Goal: Book appointment/travel/reservation

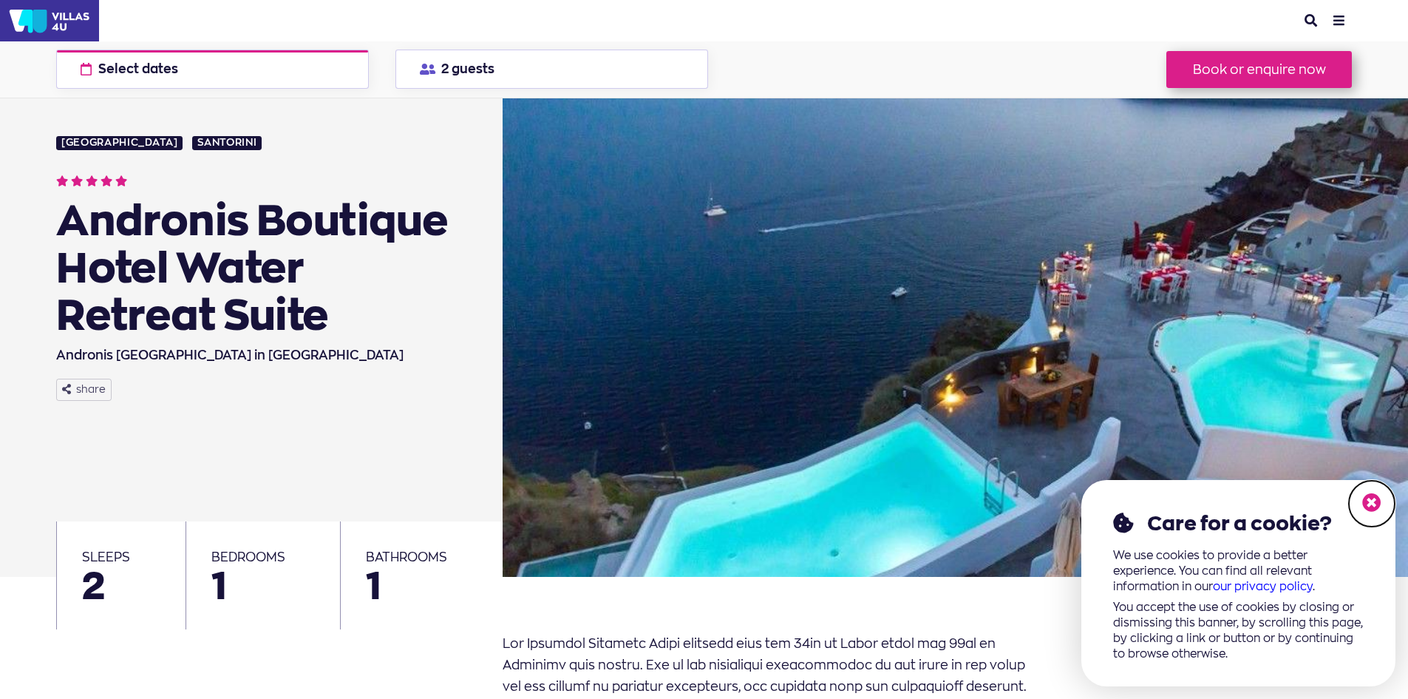
click at [1363, 498] on icon at bounding box center [1371, 502] width 19 height 19
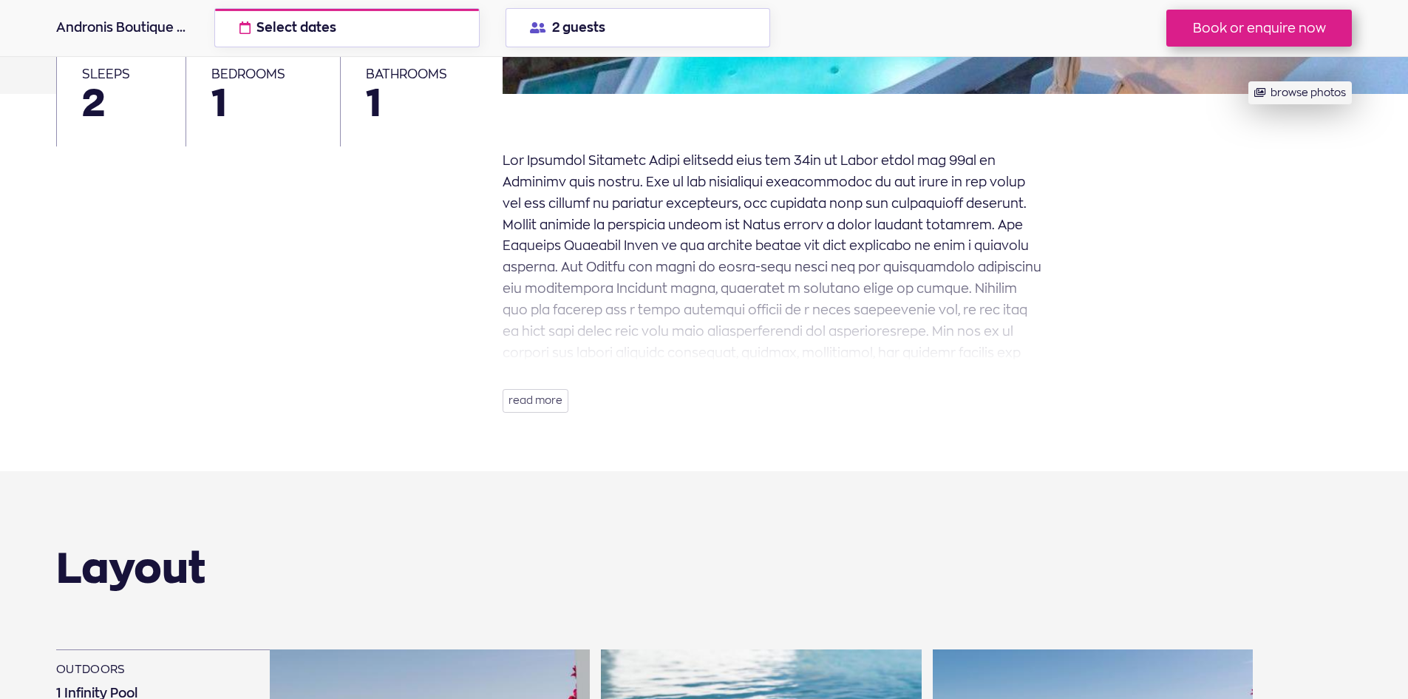
scroll to position [591, 0]
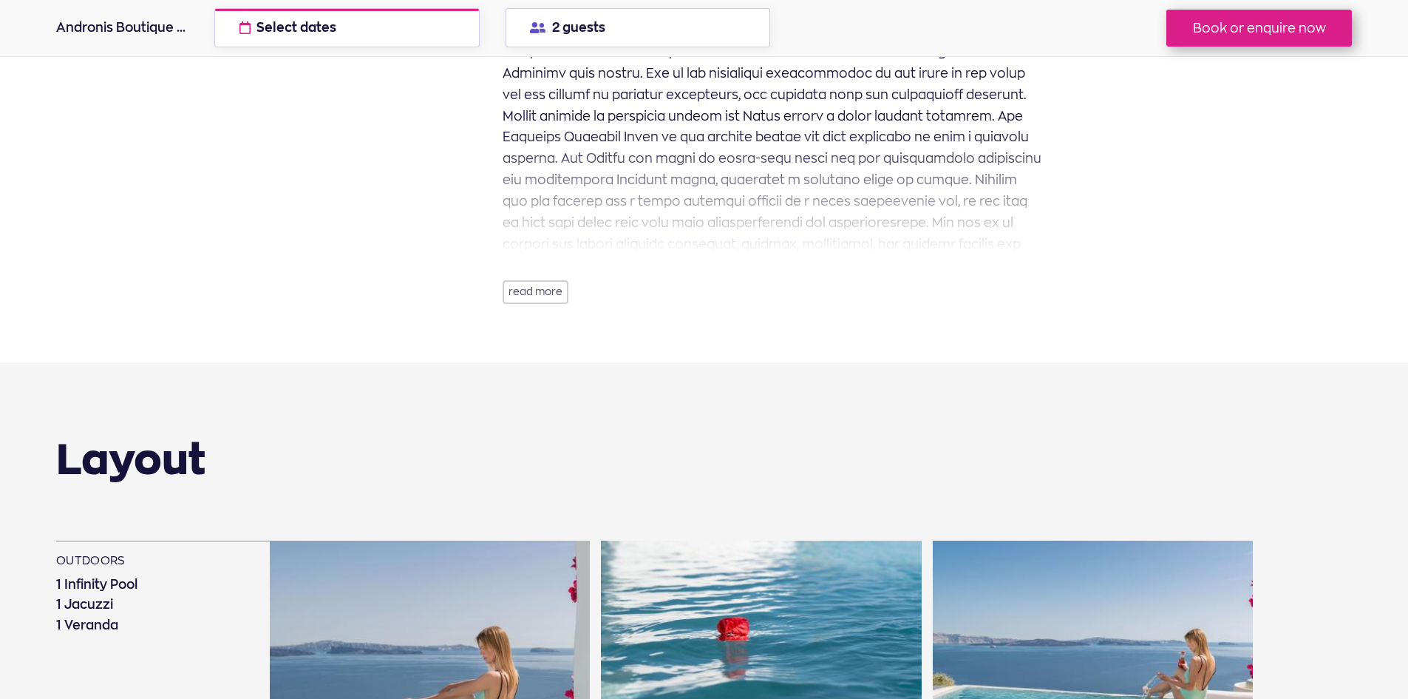
click at [554, 285] on button "read more" at bounding box center [536, 292] width 66 height 24
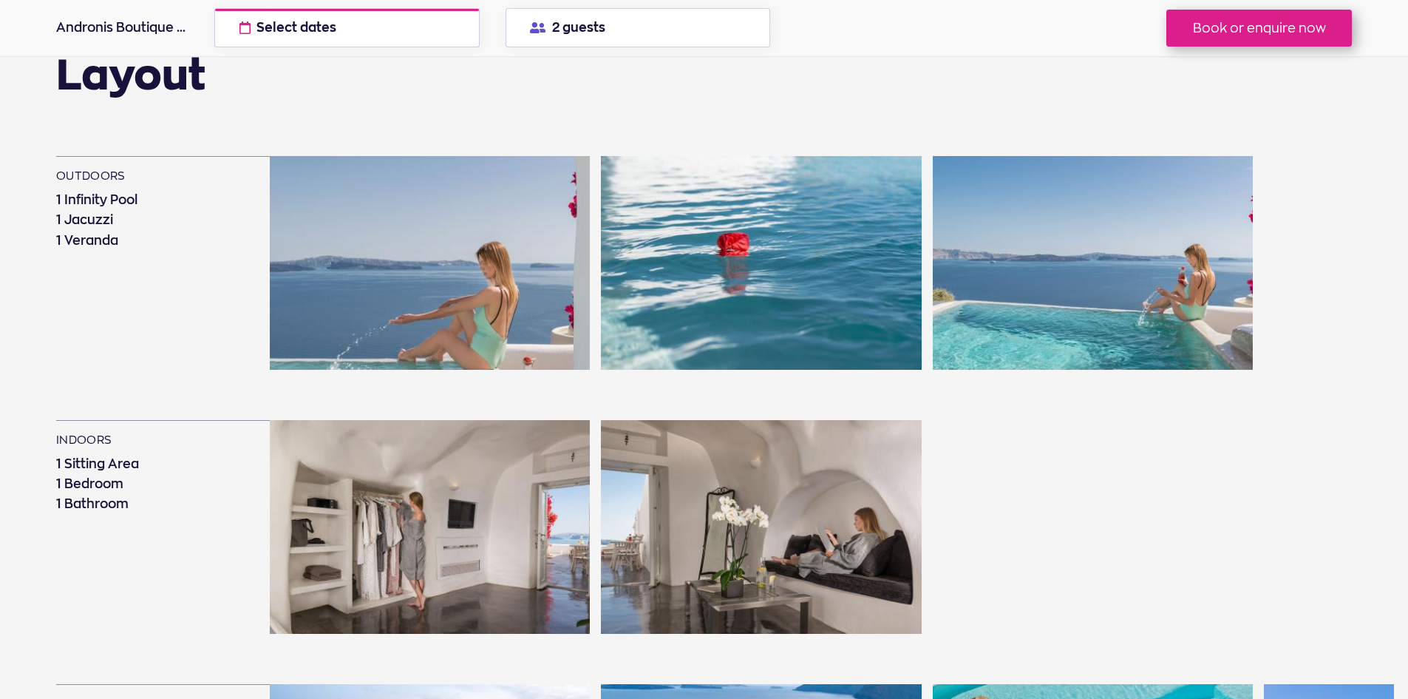
scroll to position [1331, 0]
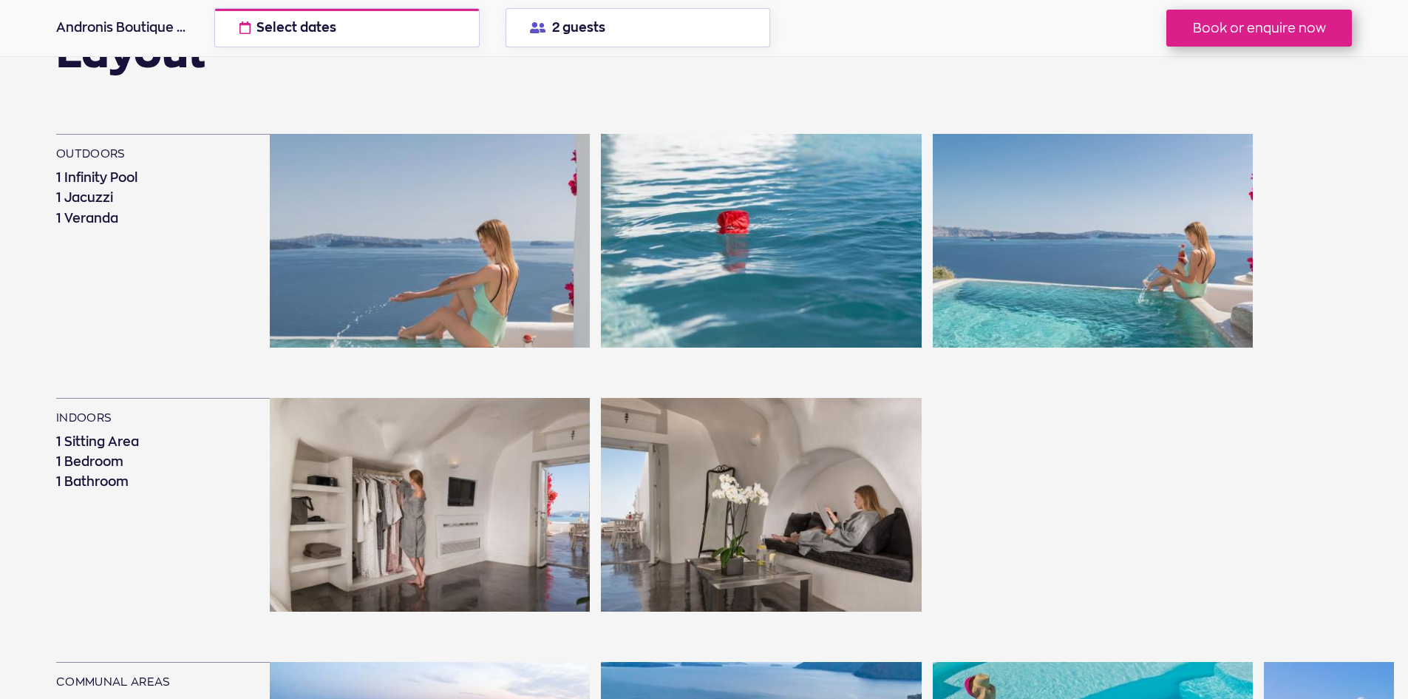
click at [460, 218] on img at bounding box center [430, 241] width 320 height 214
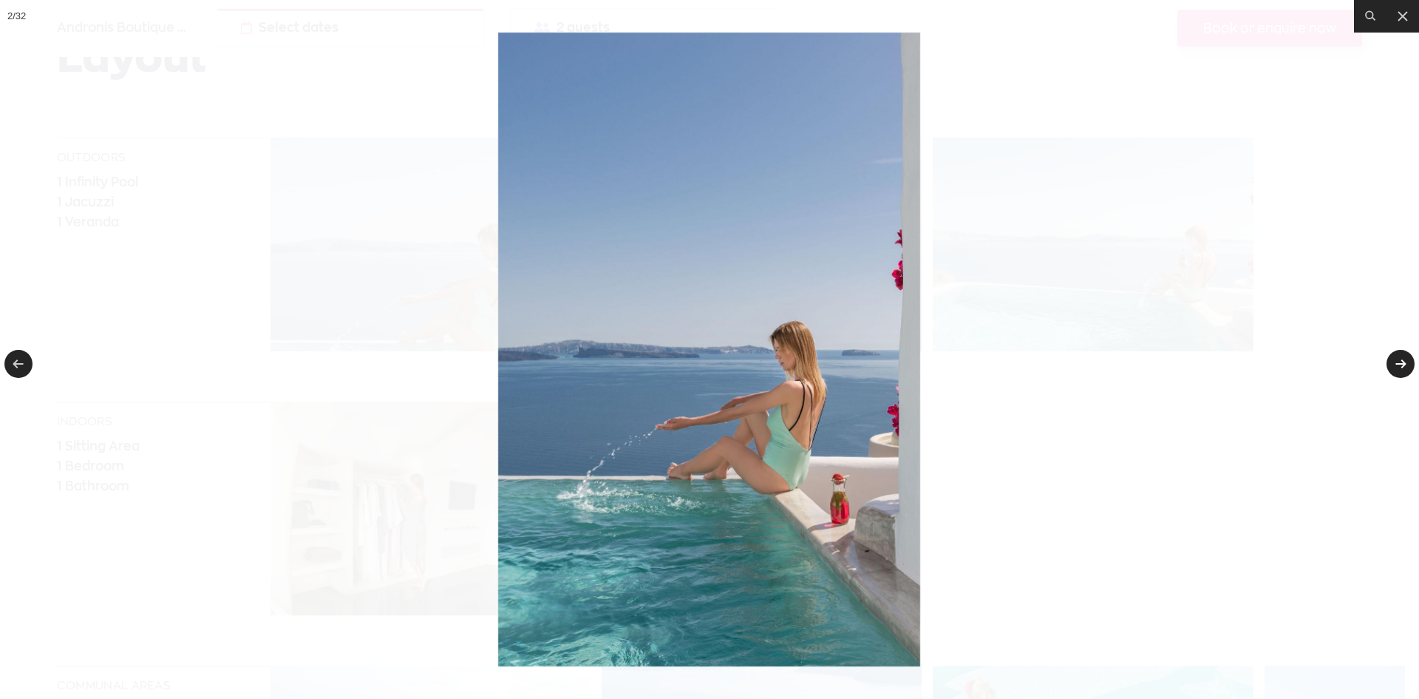
click at [1405, 361] on link at bounding box center [1401, 364] width 28 height 28
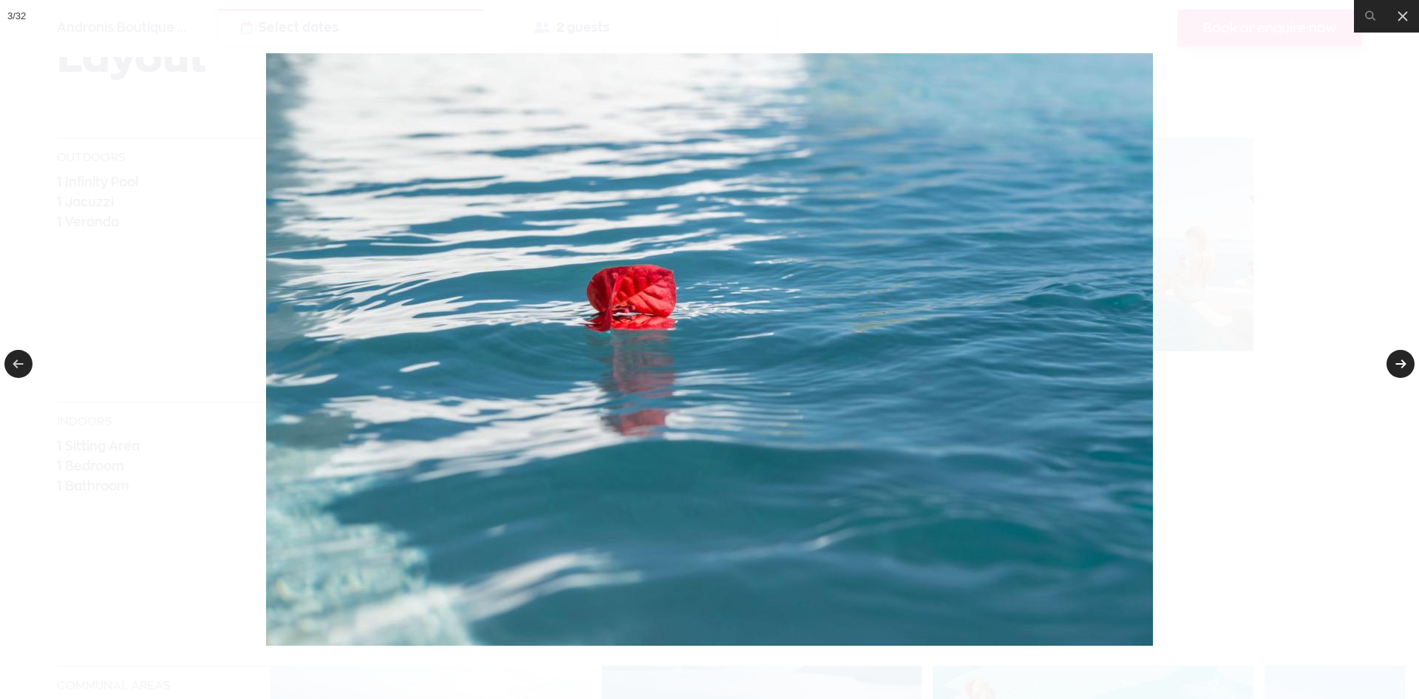
click at [1405, 361] on link at bounding box center [1401, 364] width 28 height 28
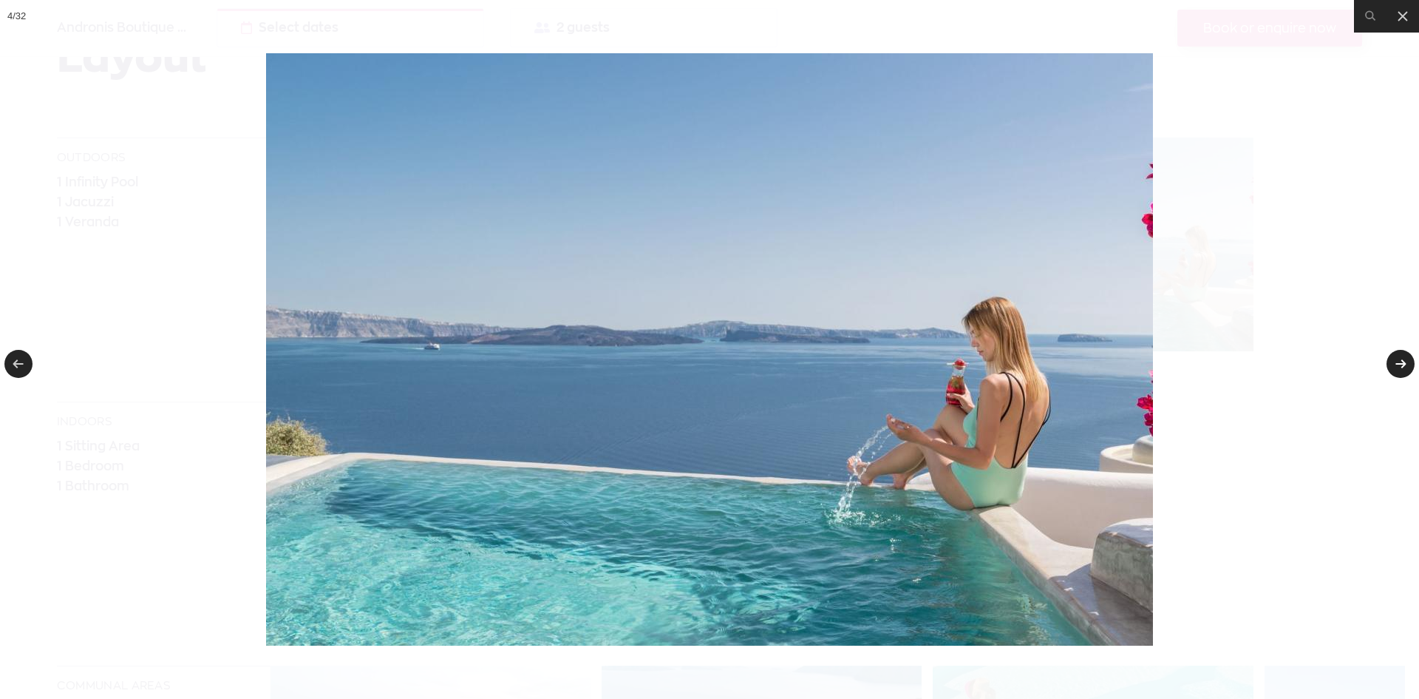
click at [1405, 361] on link at bounding box center [1401, 364] width 28 height 28
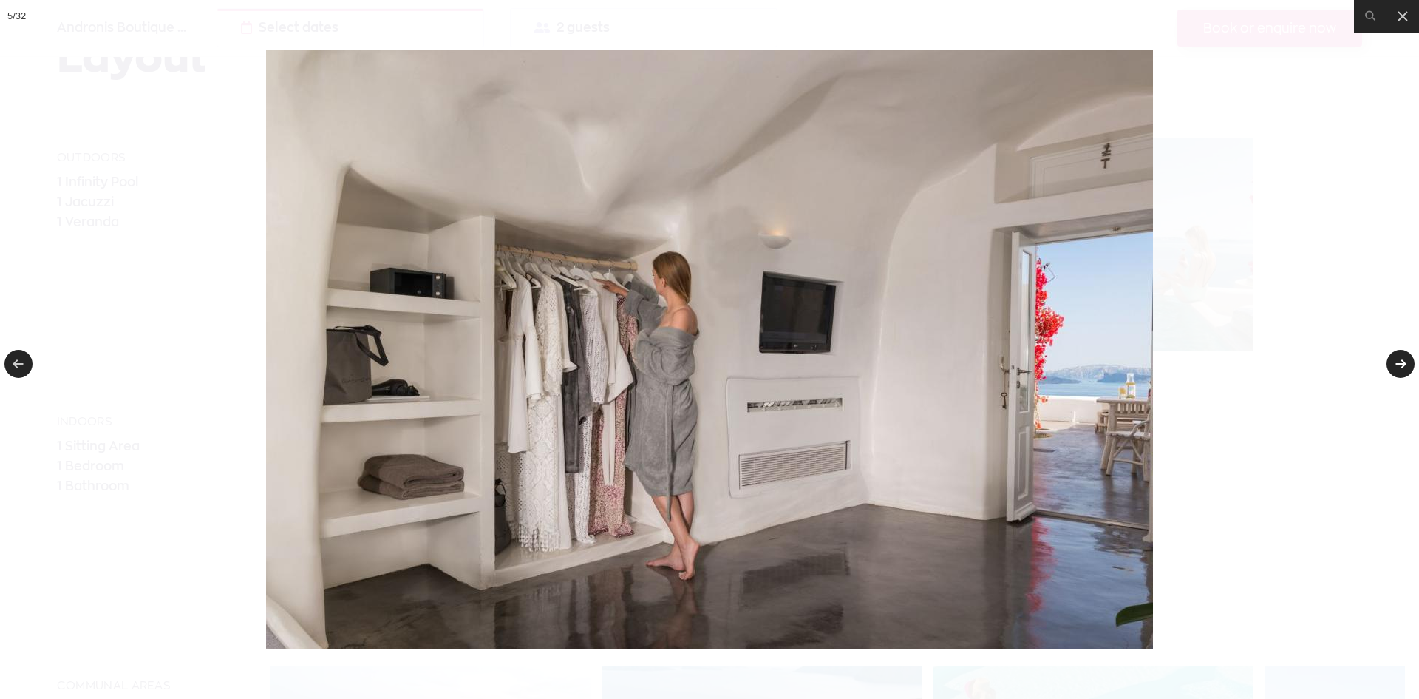
click at [1405, 361] on link at bounding box center [1401, 364] width 28 height 28
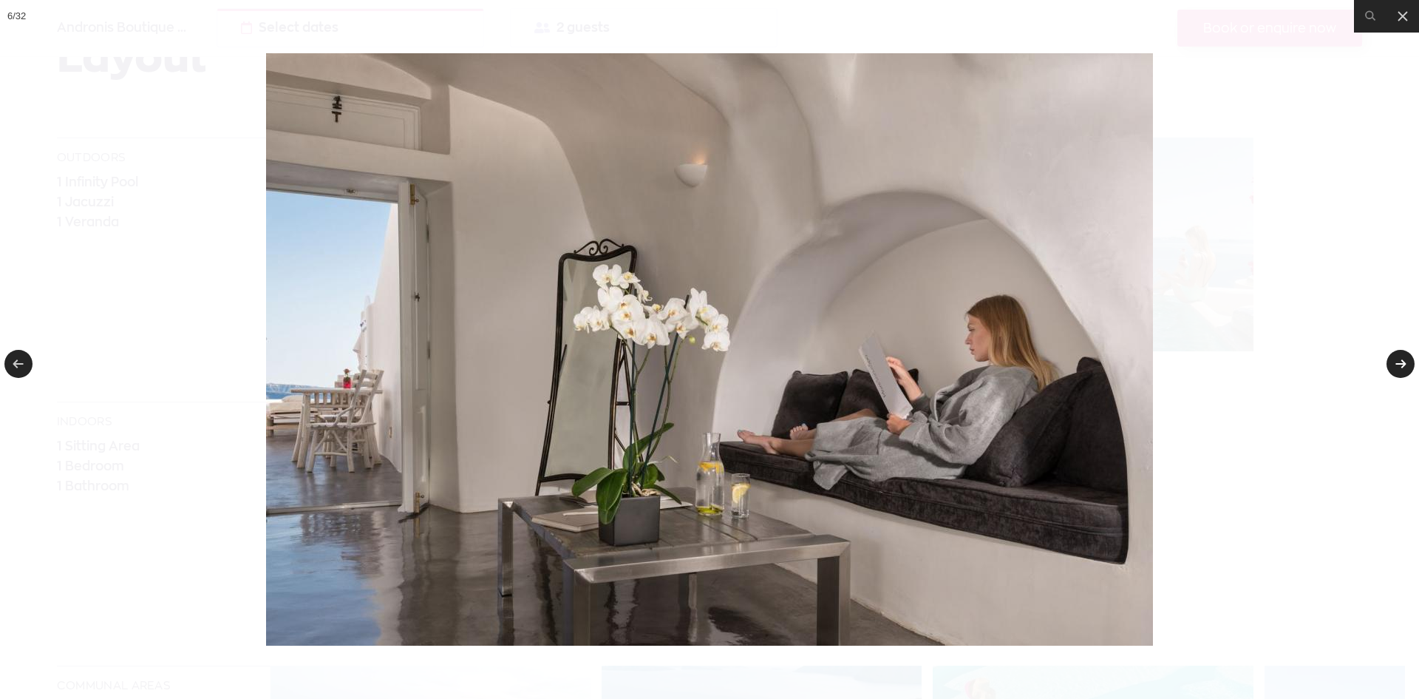
click at [1405, 361] on link at bounding box center [1401, 364] width 28 height 28
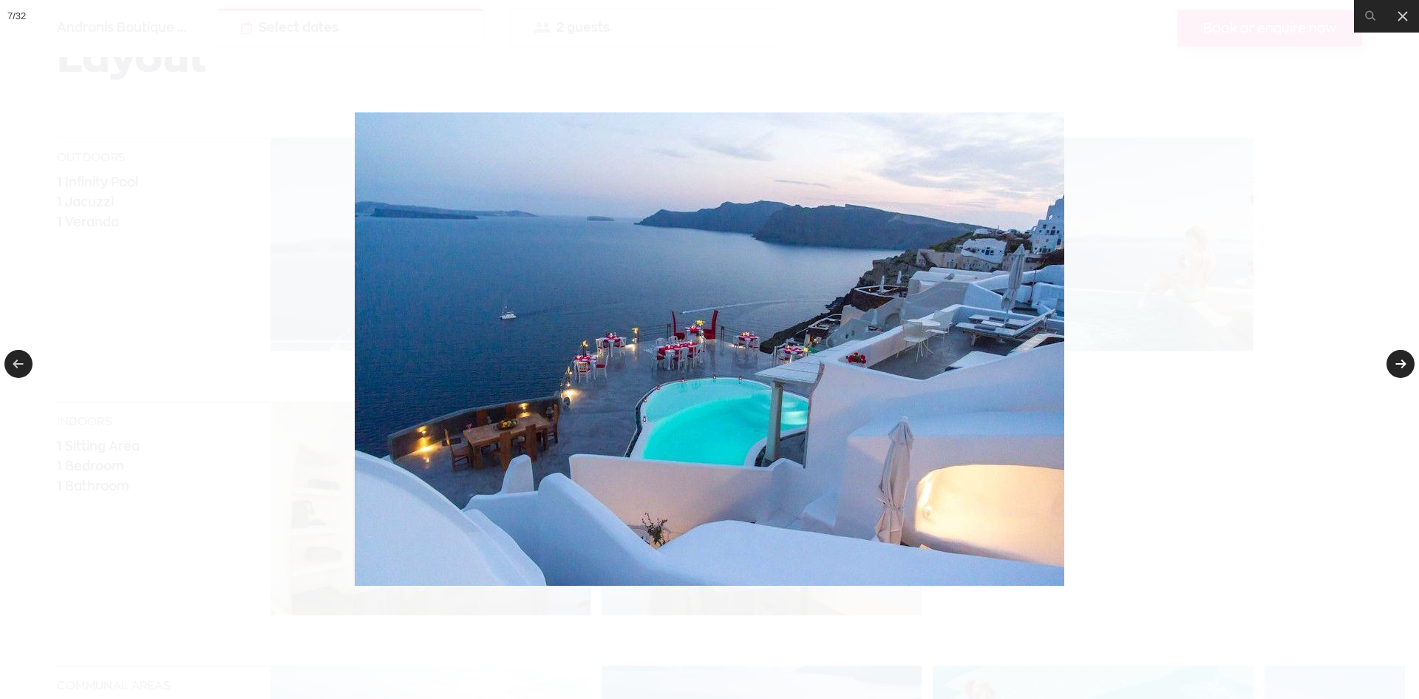
click at [1405, 361] on link at bounding box center [1401, 364] width 28 height 28
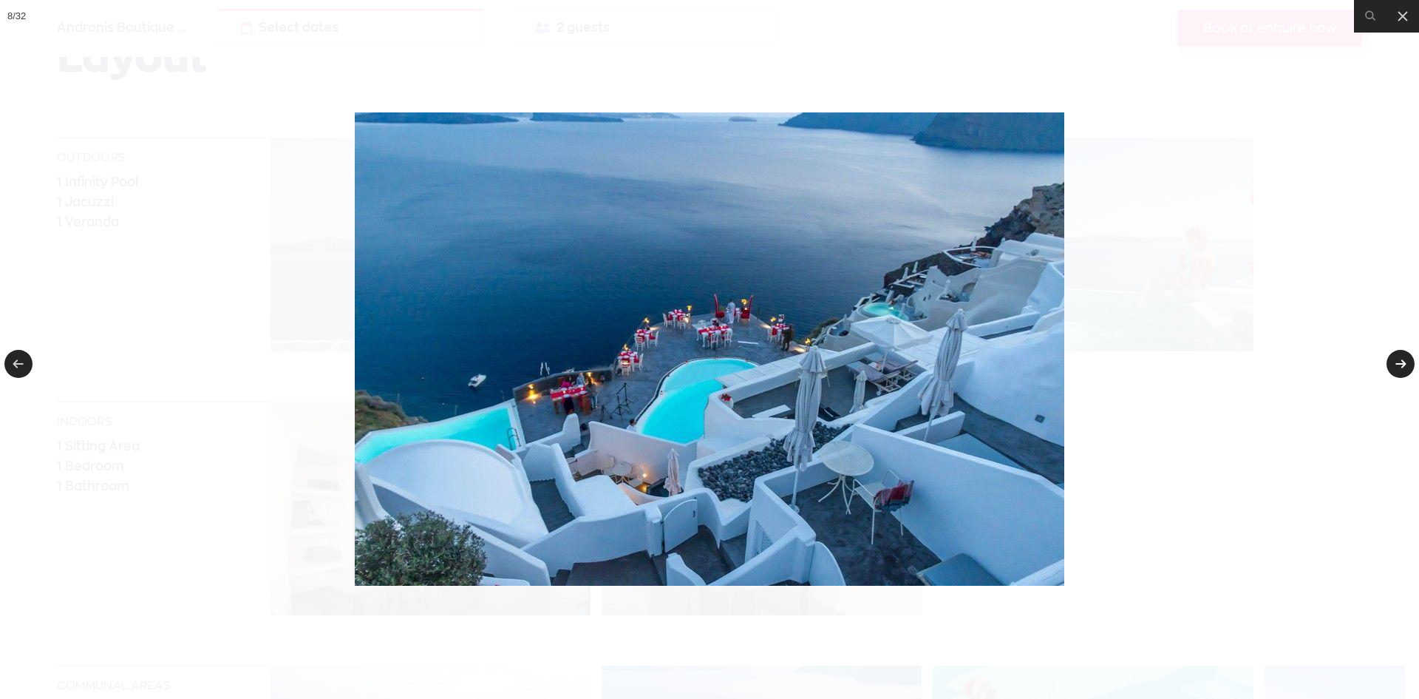
click at [1405, 361] on link at bounding box center [1401, 364] width 28 height 28
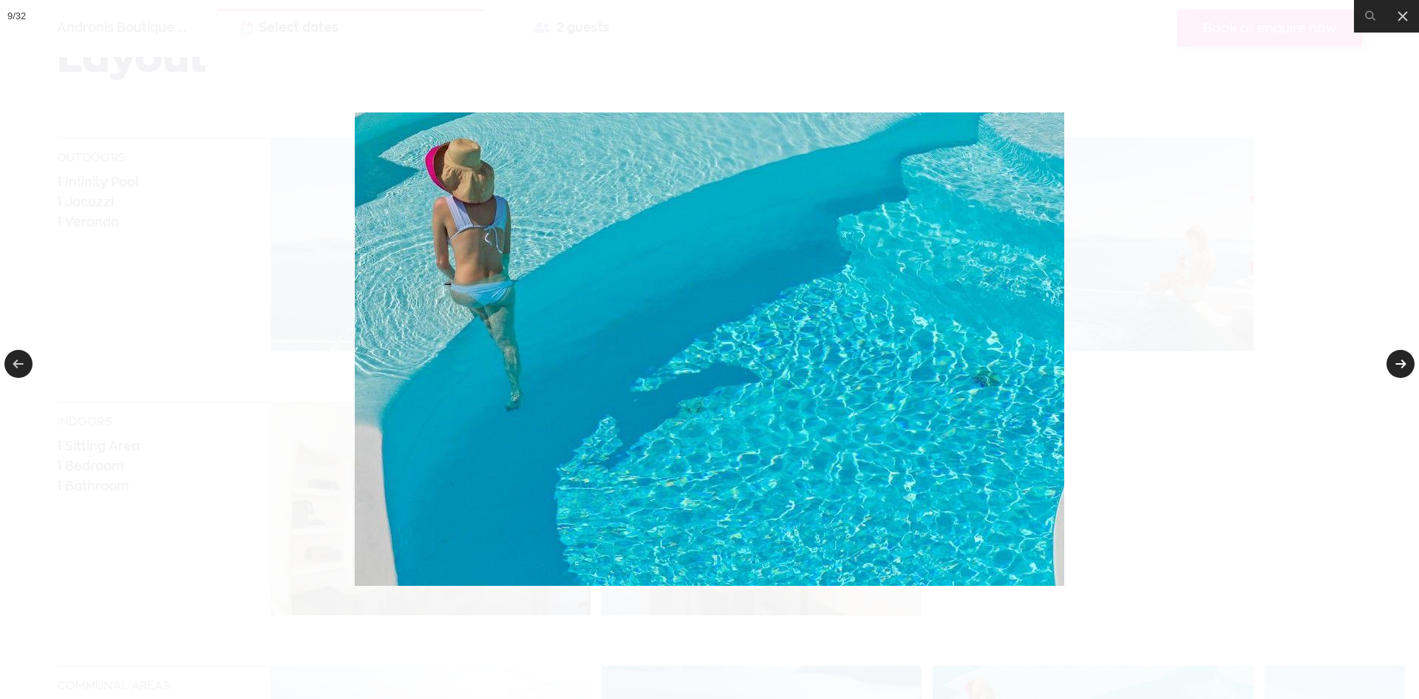
click at [1398, 362] on link at bounding box center [1401, 364] width 28 height 28
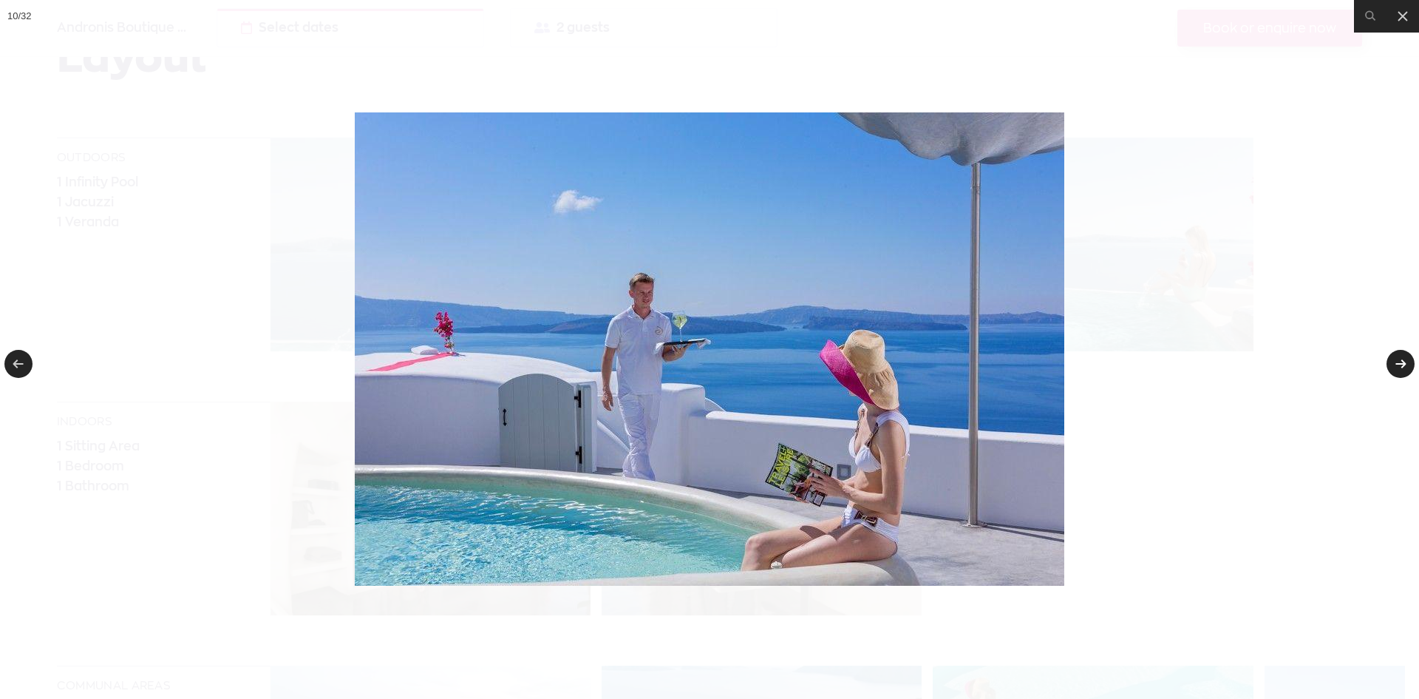
click at [1408, 360] on link at bounding box center [1401, 364] width 28 height 28
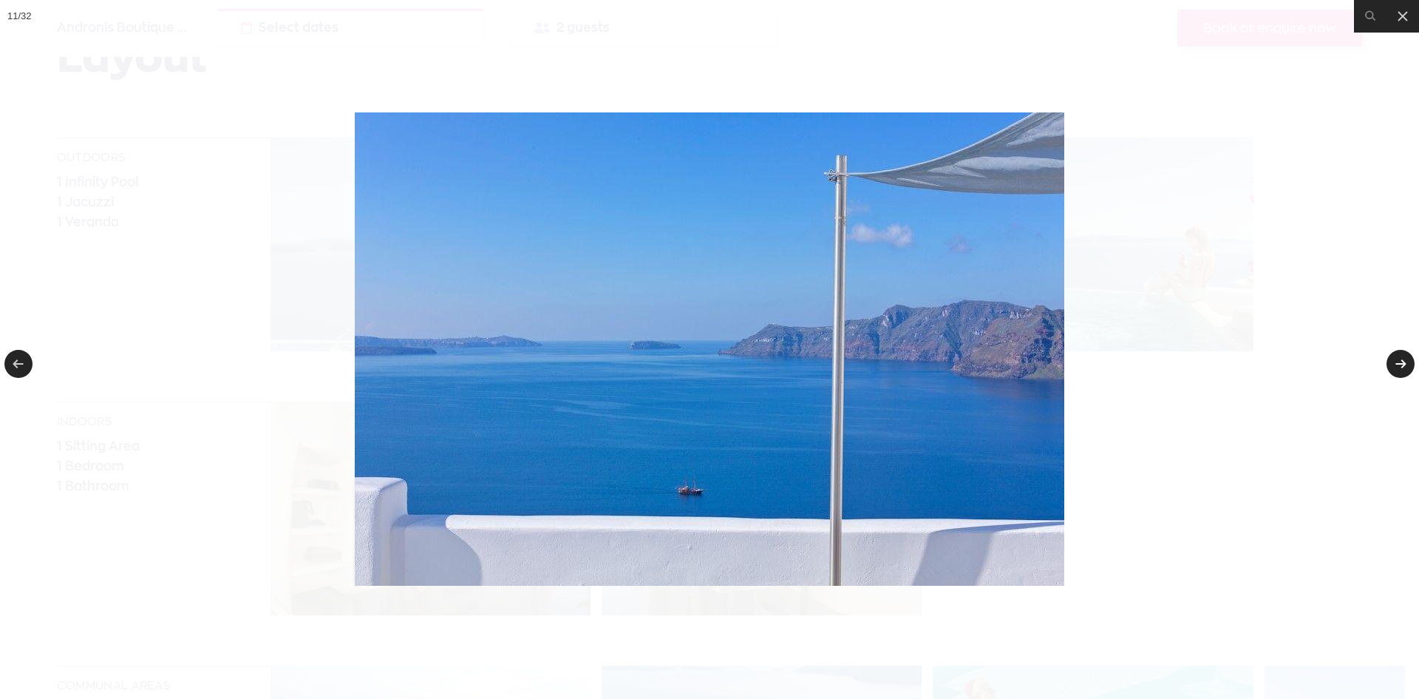
click at [1396, 350] on link at bounding box center [1401, 364] width 28 height 28
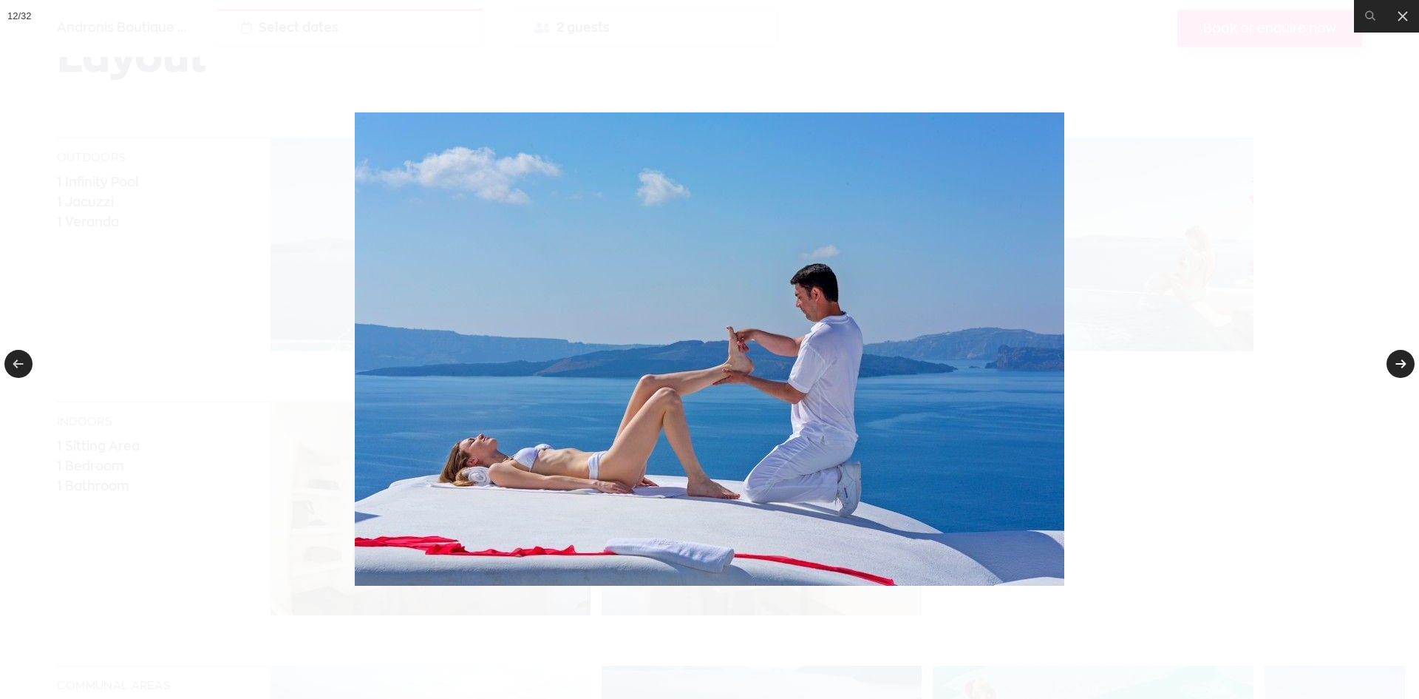
click at [1399, 354] on link at bounding box center [1401, 364] width 28 height 28
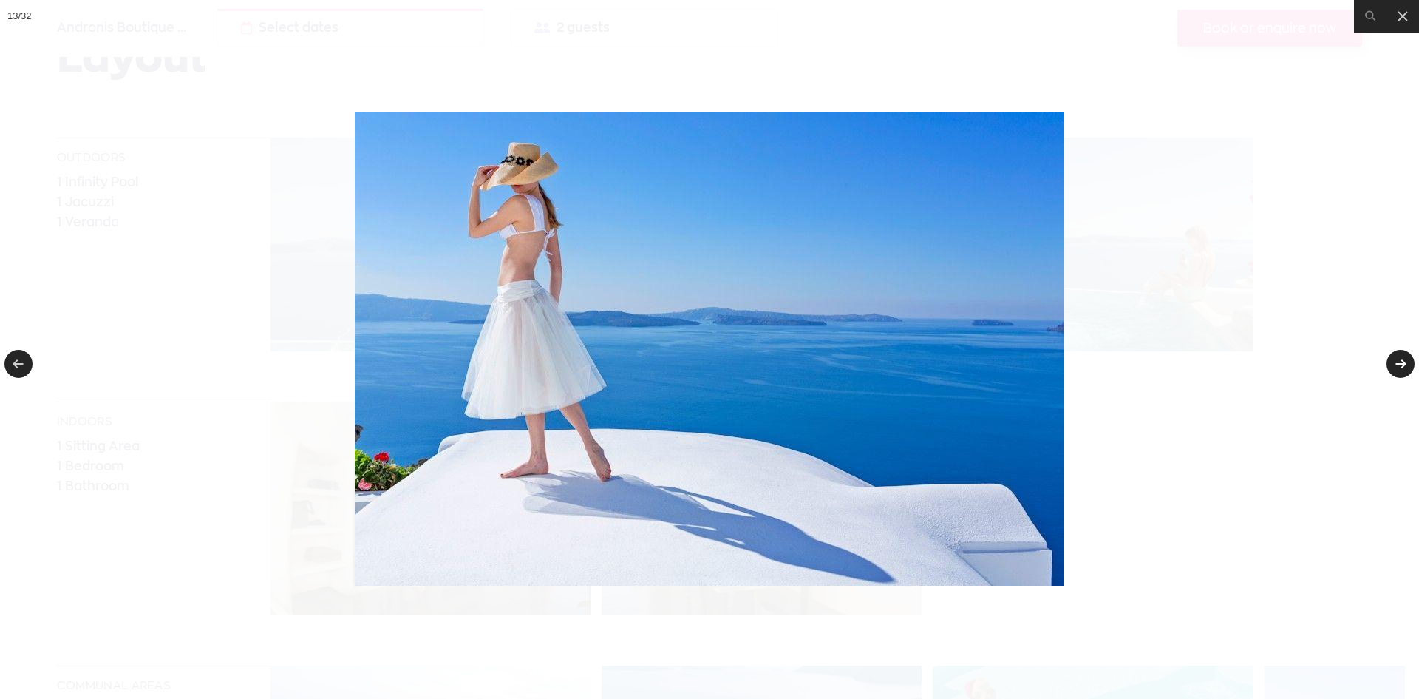
click at [1399, 354] on link at bounding box center [1401, 364] width 28 height 28
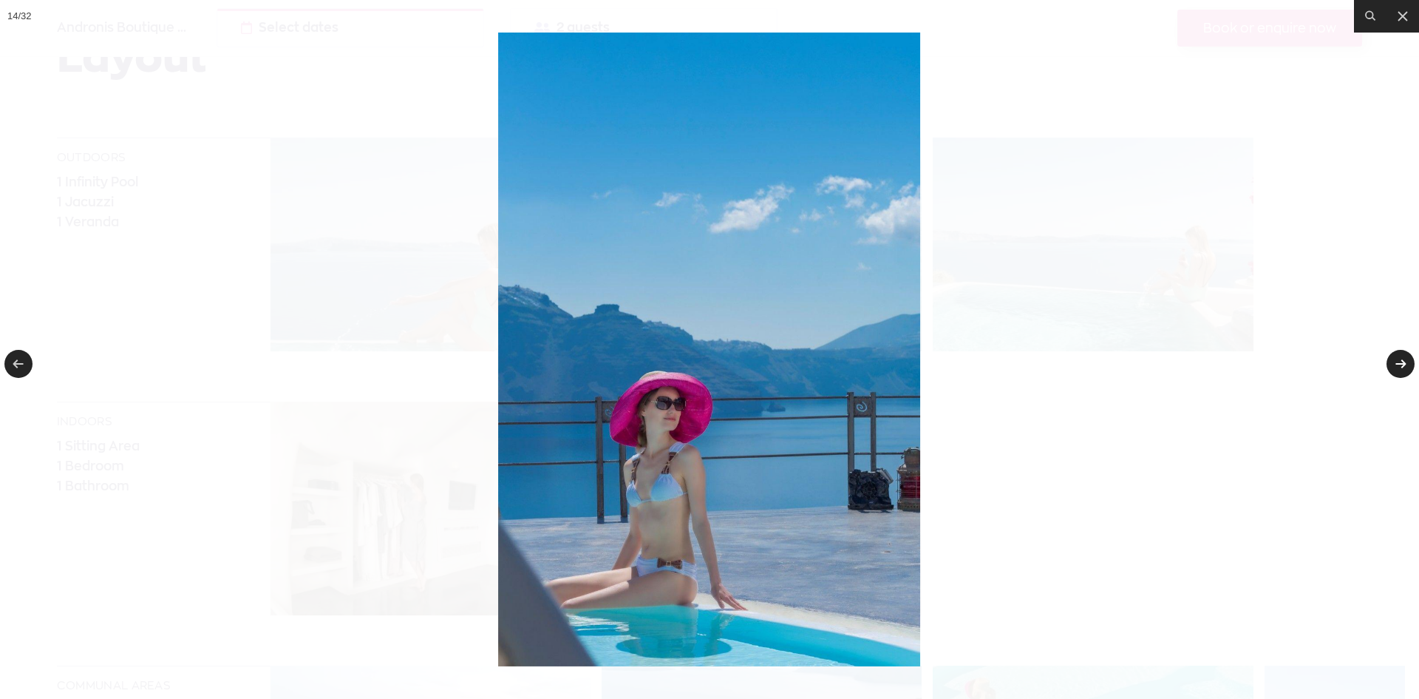
click at [1399, 354] on link at bounding box center [1401, 364] width 28 height 28
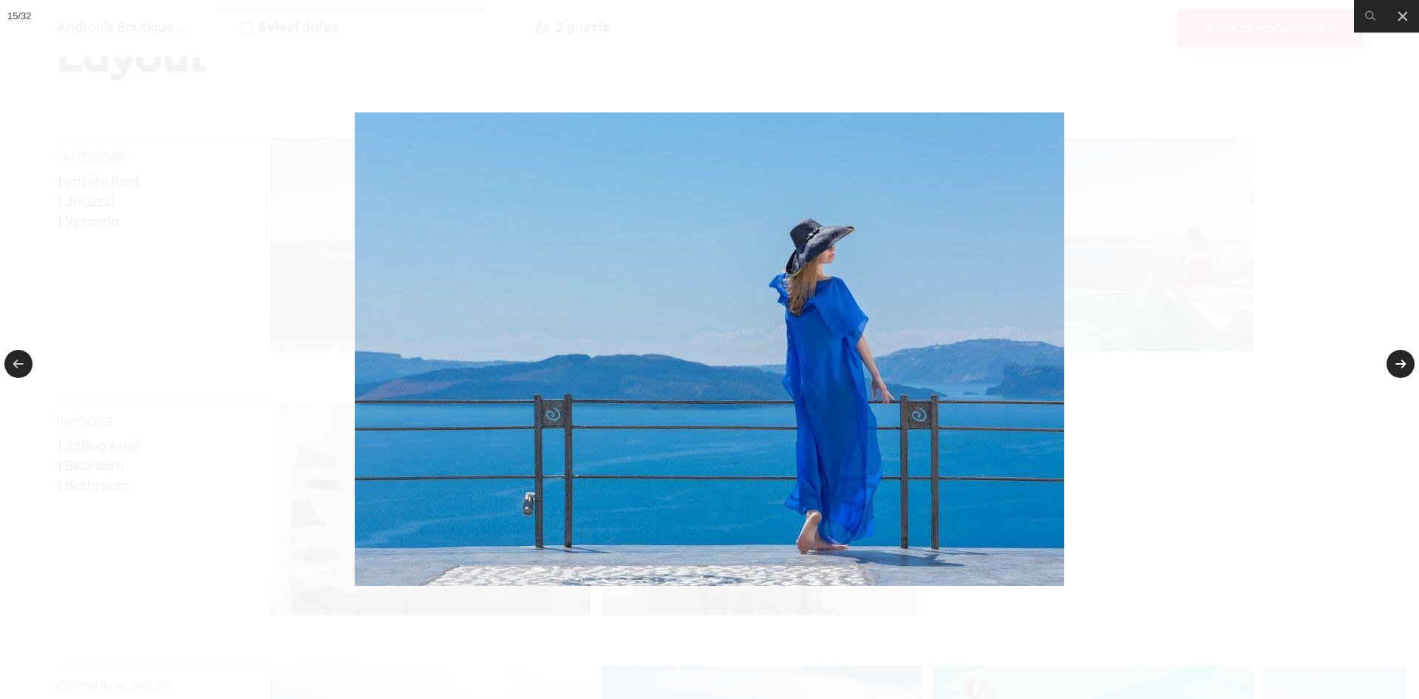
click at [1399, 354] on link at bounding box center [1401, 364] width 28 height 28
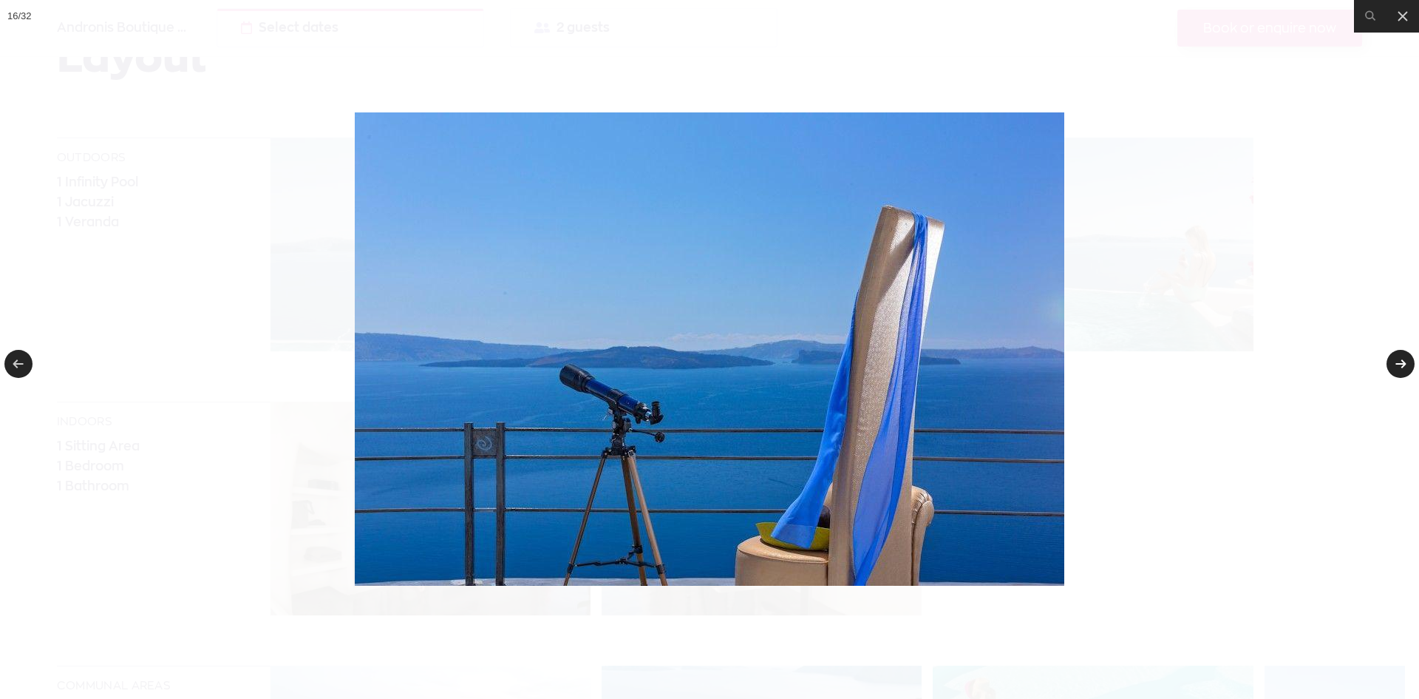
click at [1399, 354] on link at bounding box center [1401, 364] width 28 height 28
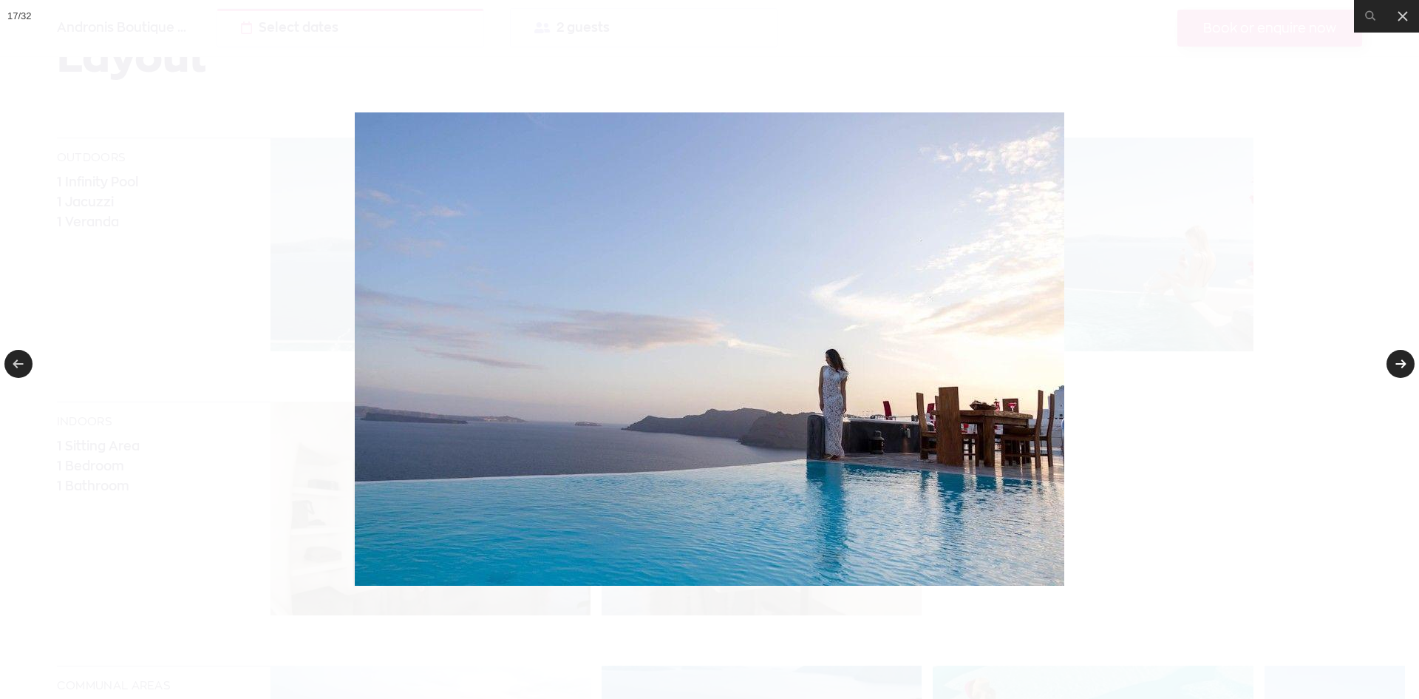
click at [1399, 354] on link at bounding box center [1401, 364] width 28 height 28
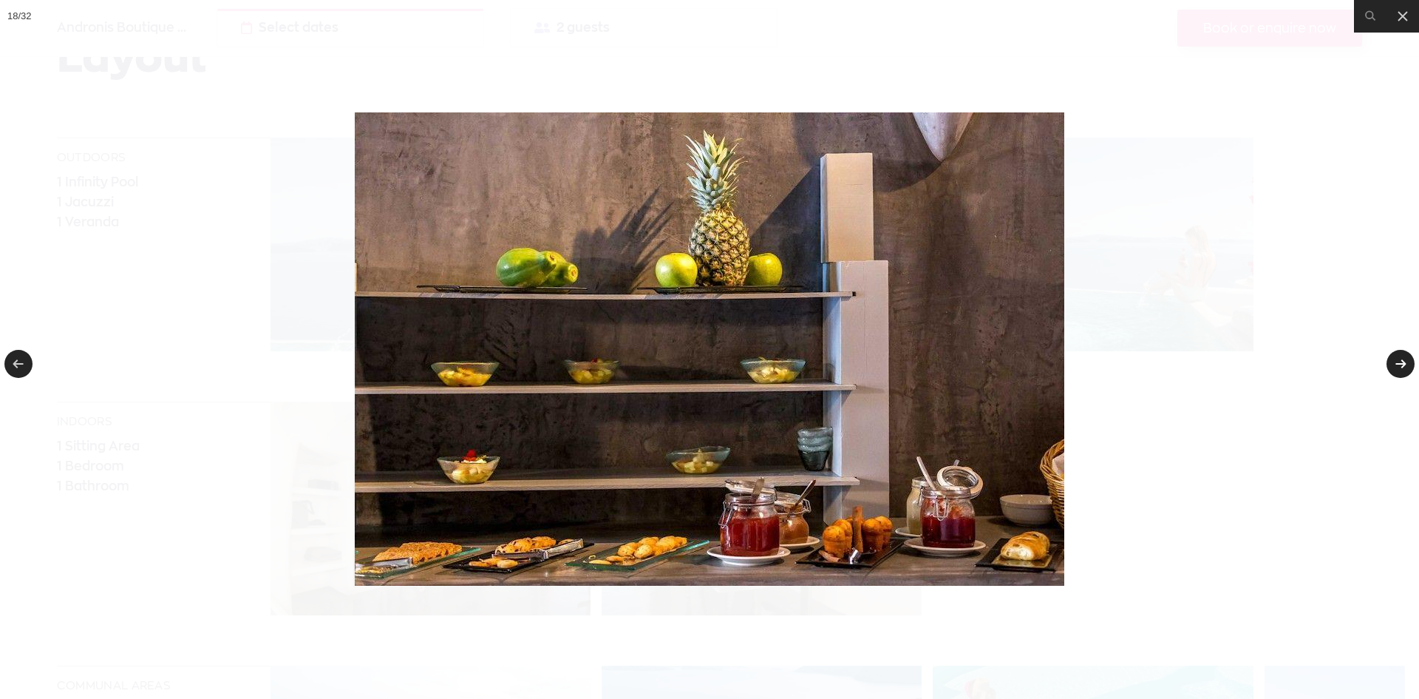
click at [1399, 354] on link at bounding box center [1401, 364] width 28 height 28
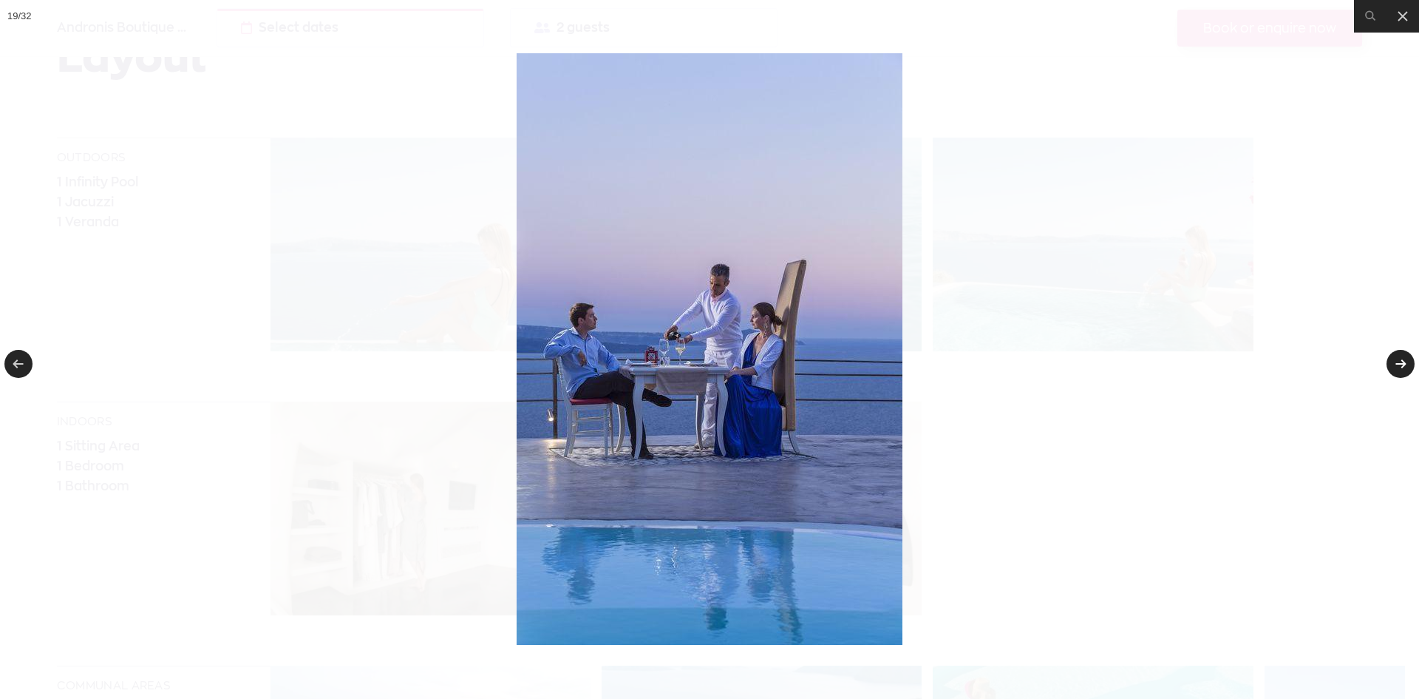
click at [1399, 354] on link at bounding box center [1401, 364] width 28 height 28
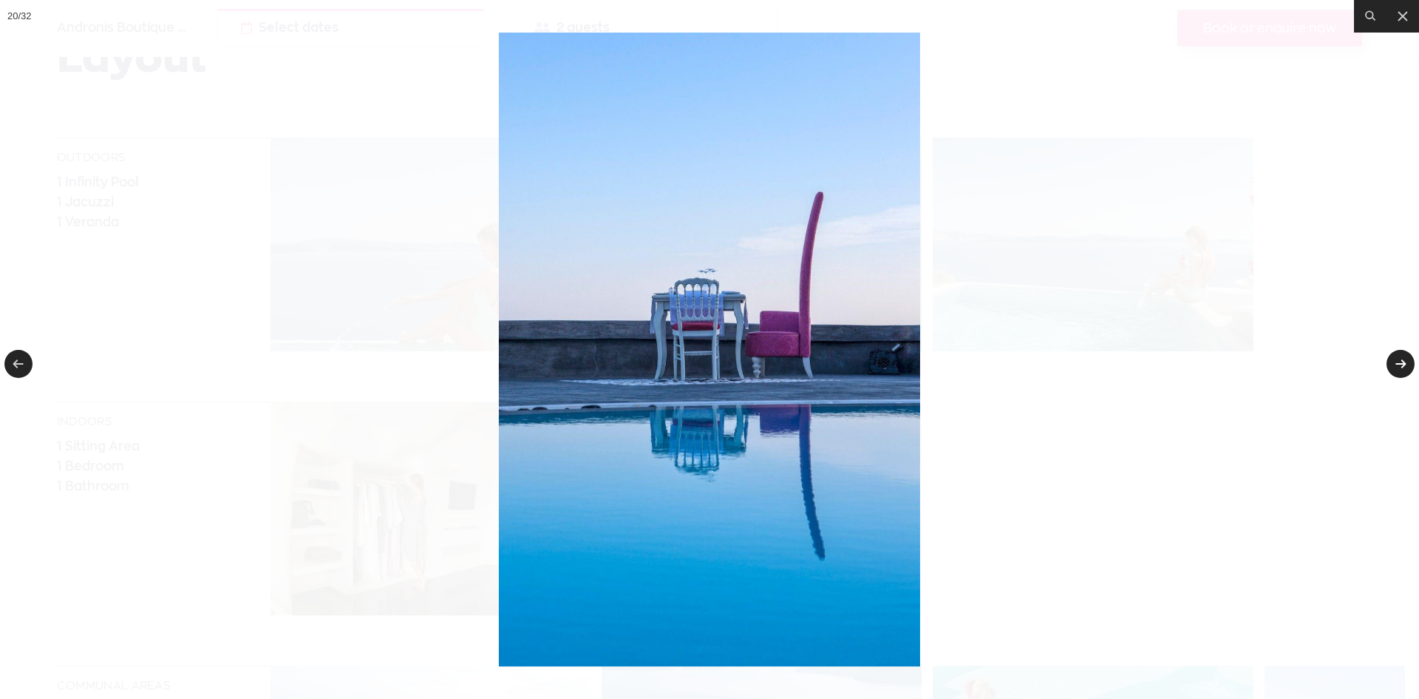
click at [1399, 354] on link at bounding box center [1401, 364] width 28 height 28
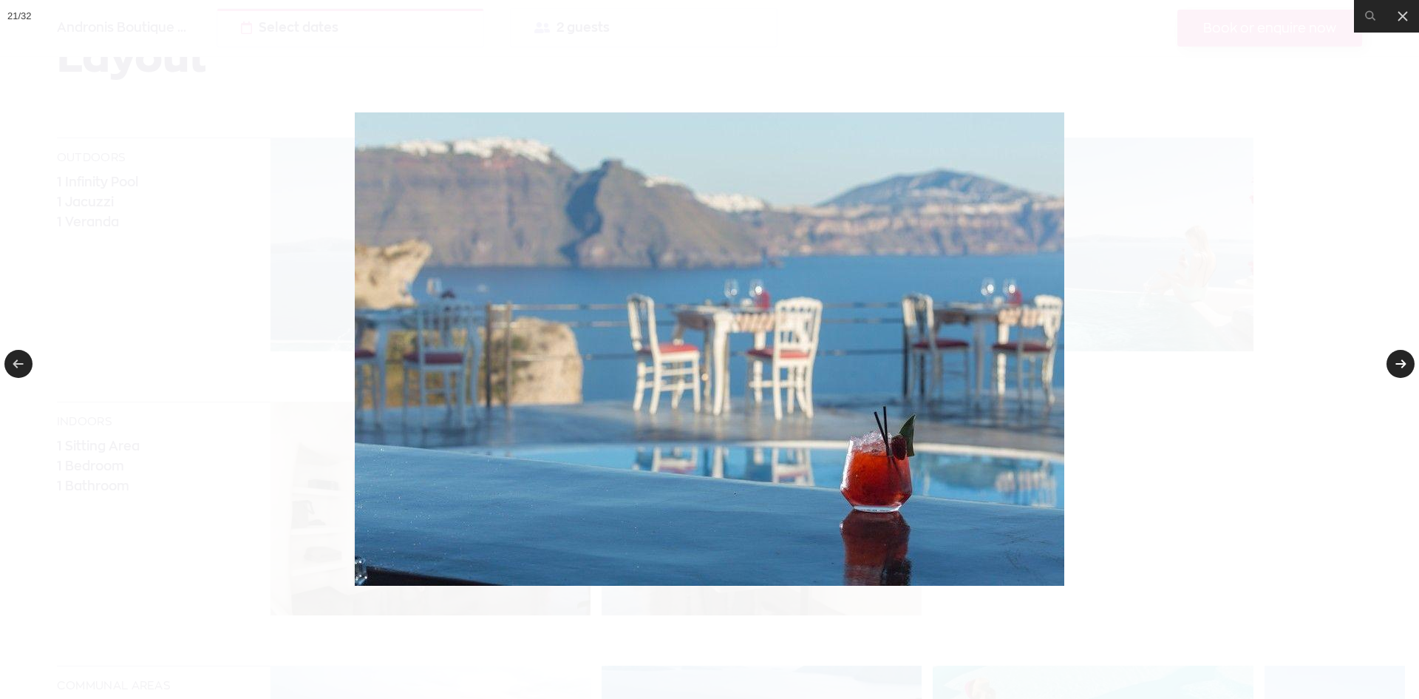
click at [1399, 354] on link at bounding box center [1401, 364] width 28 height 28
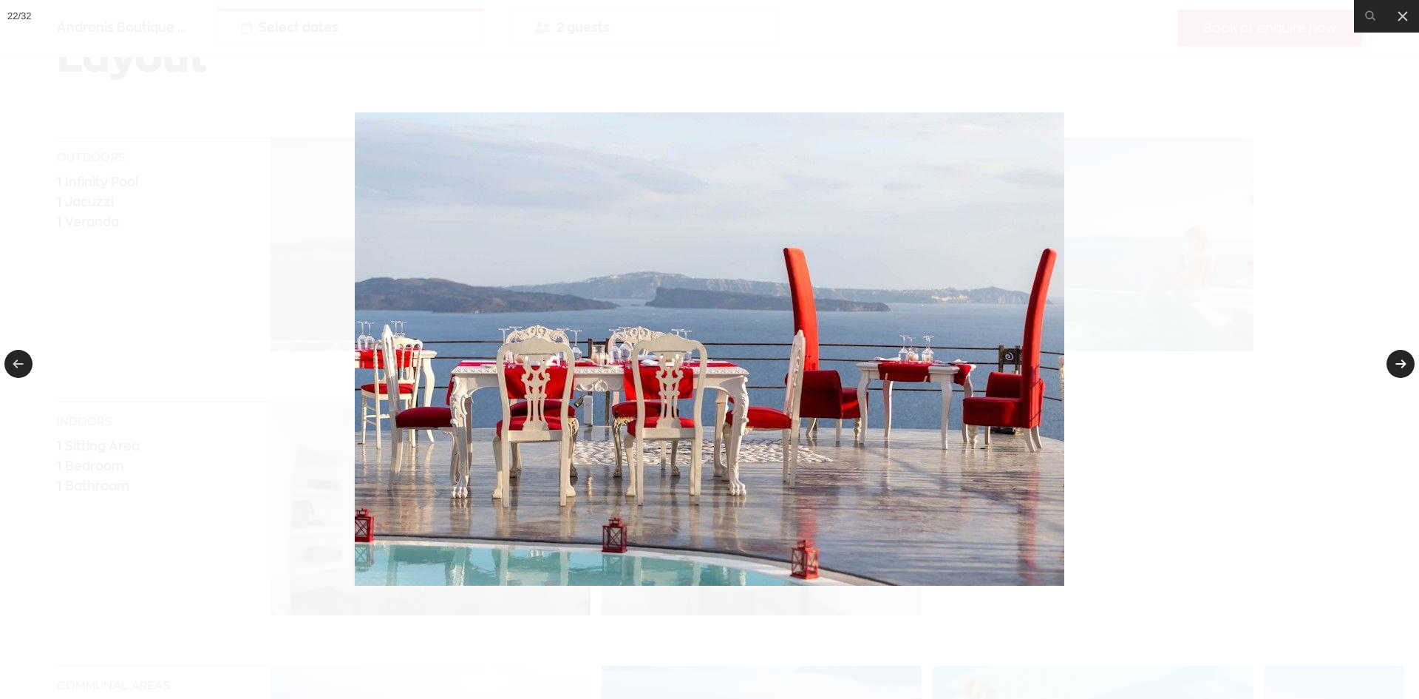
click at [1399, 354] on link at bounding box center [1401, 364] width 28 height 28
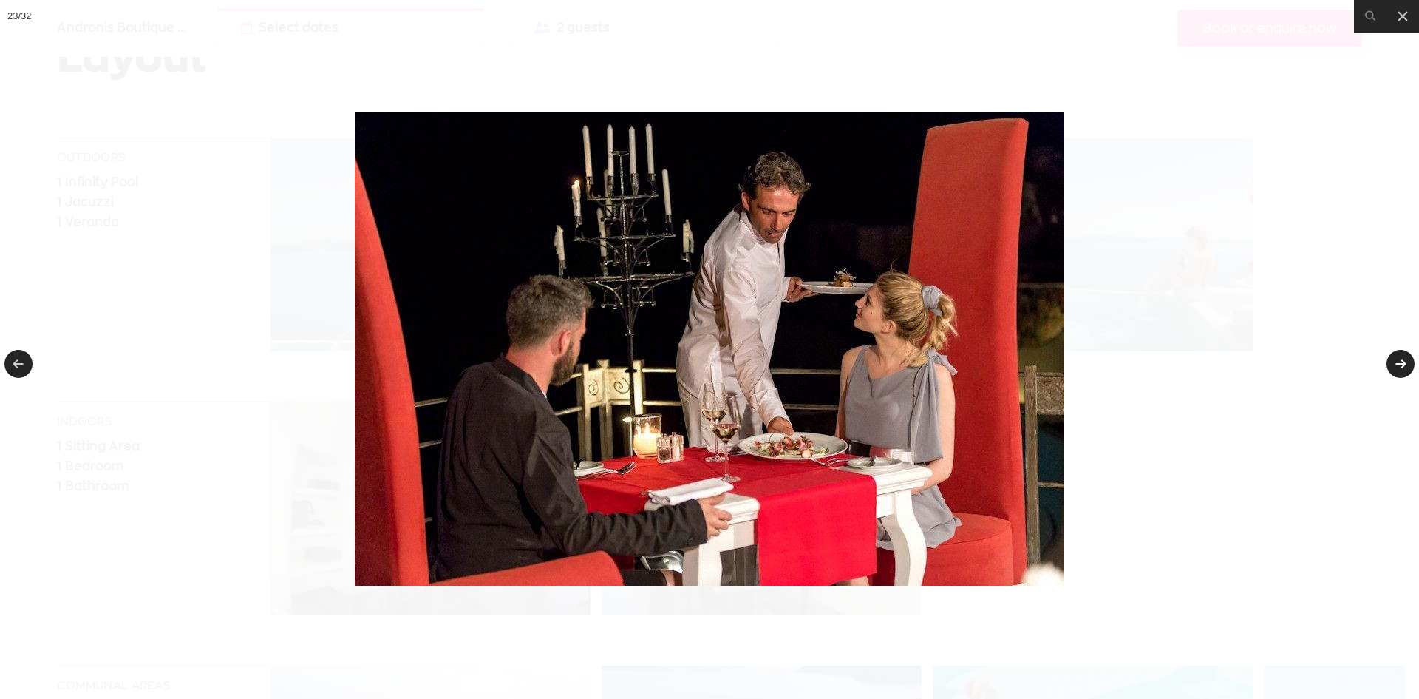
click at [1399, 354] on link at bounding box center [1401, 364] width 28 height 28
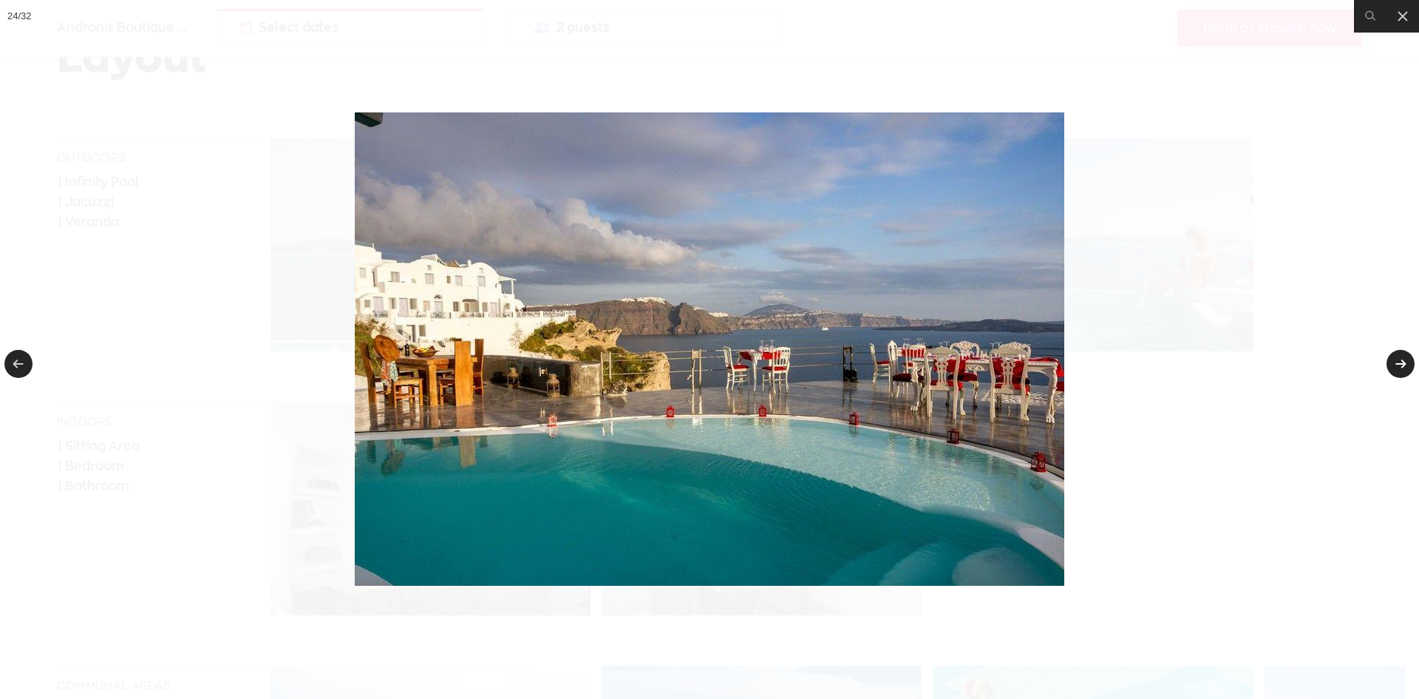
click at [1399, 354] on link at bounding box center [1401, 364] width 28 height 28
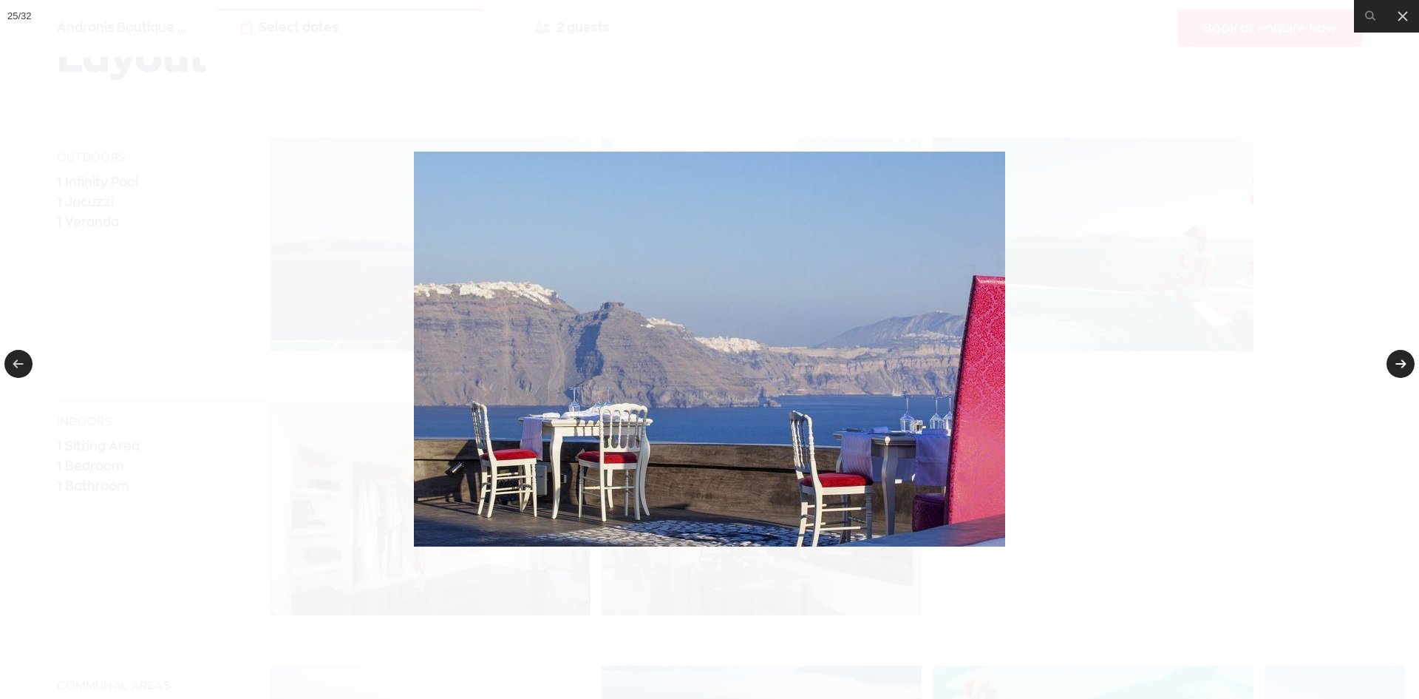
click at [1399, 354] on link at bounding box center [1401, 364] width 28 height 28
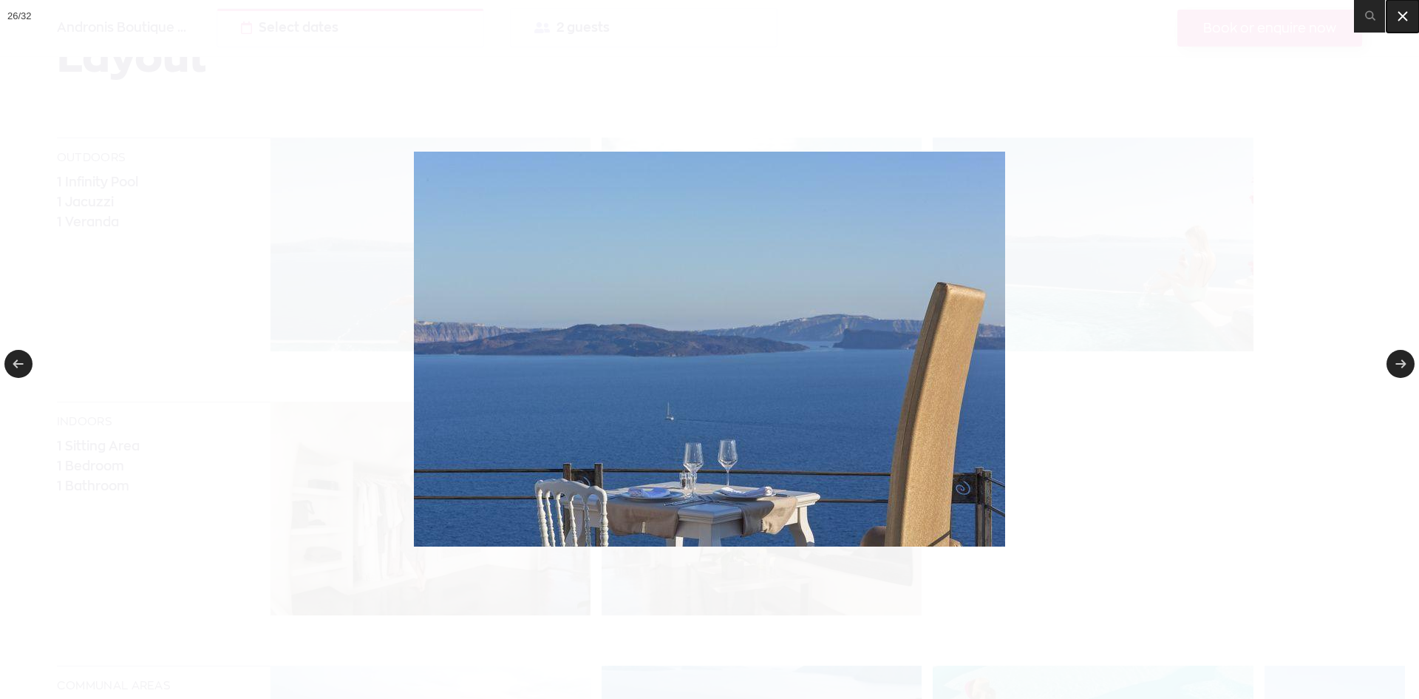
click at [1403, 18] on icon at bounding box center [1403, 16] width 18 height 18
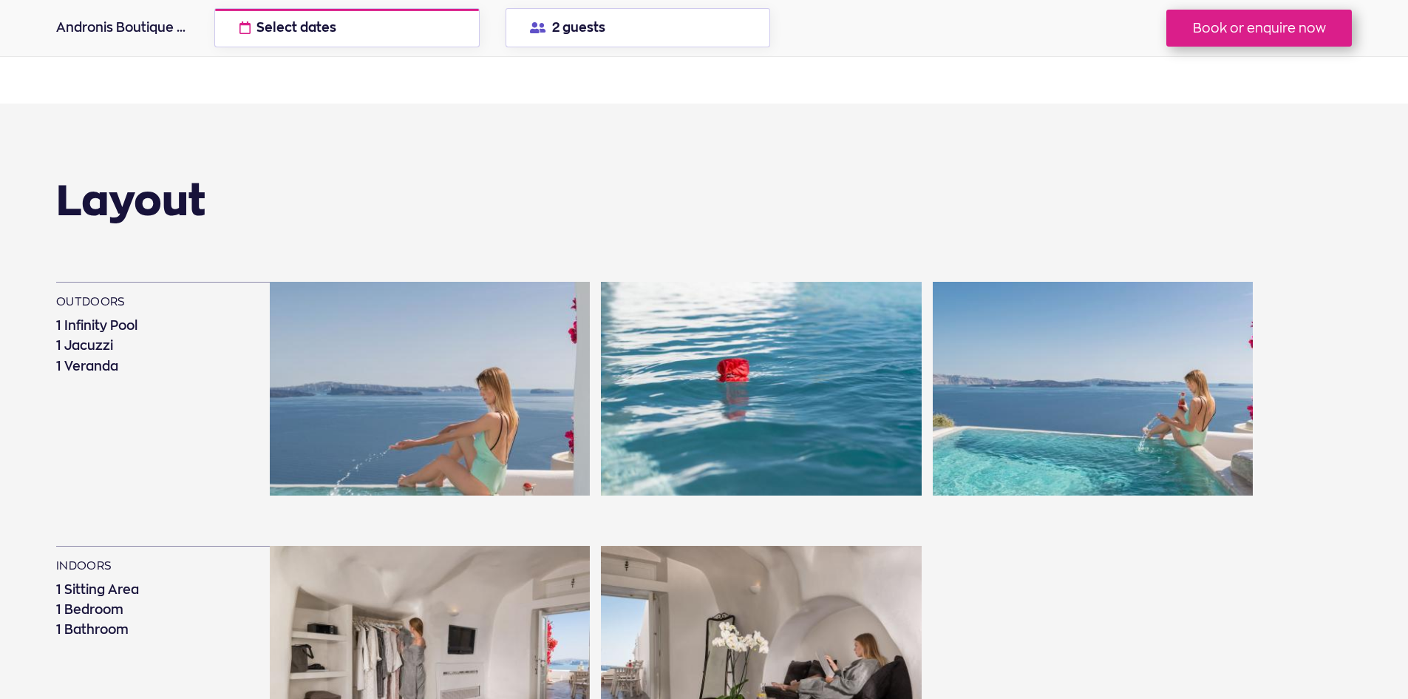
scroll to position [1405, 0]
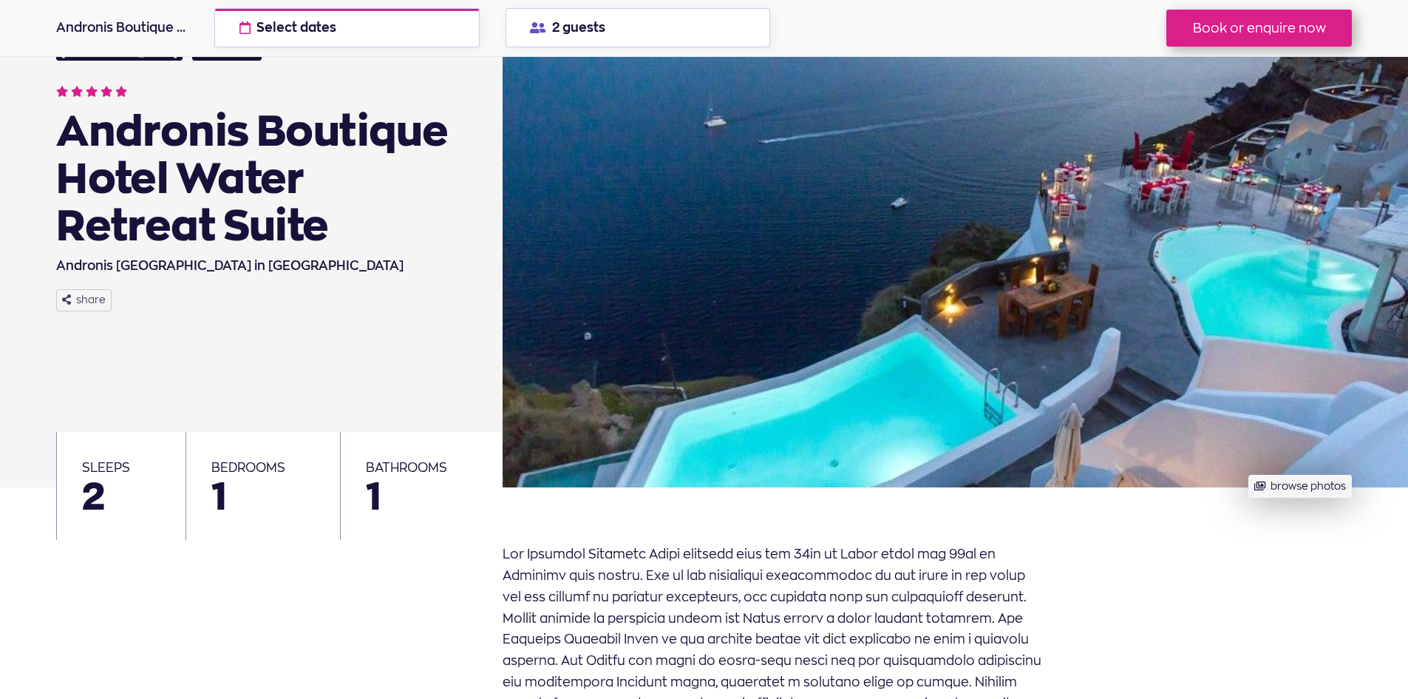
scroll to position [296, 0]
